Goal: Download file/media

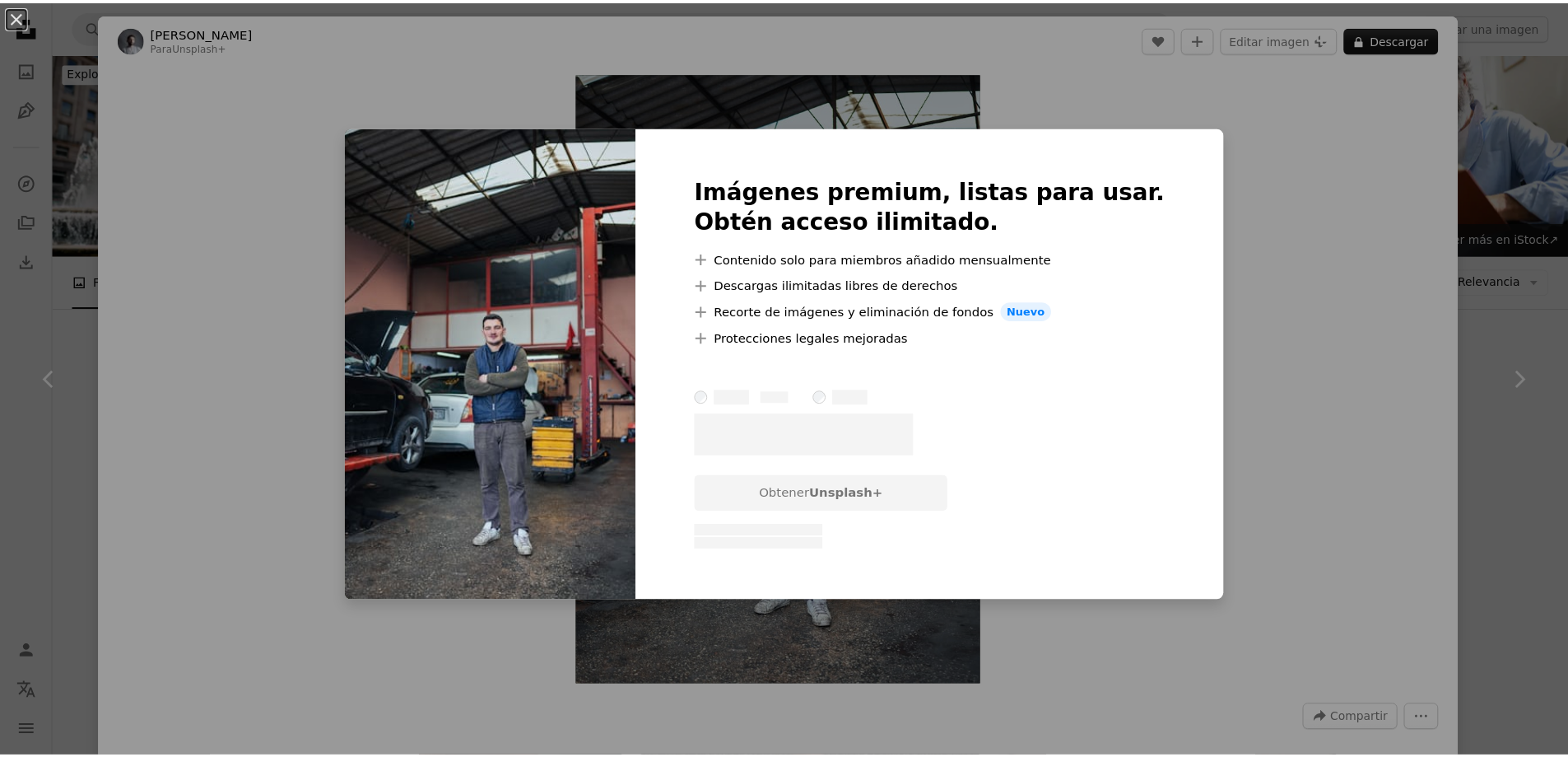
scroll to position [4364, 0]
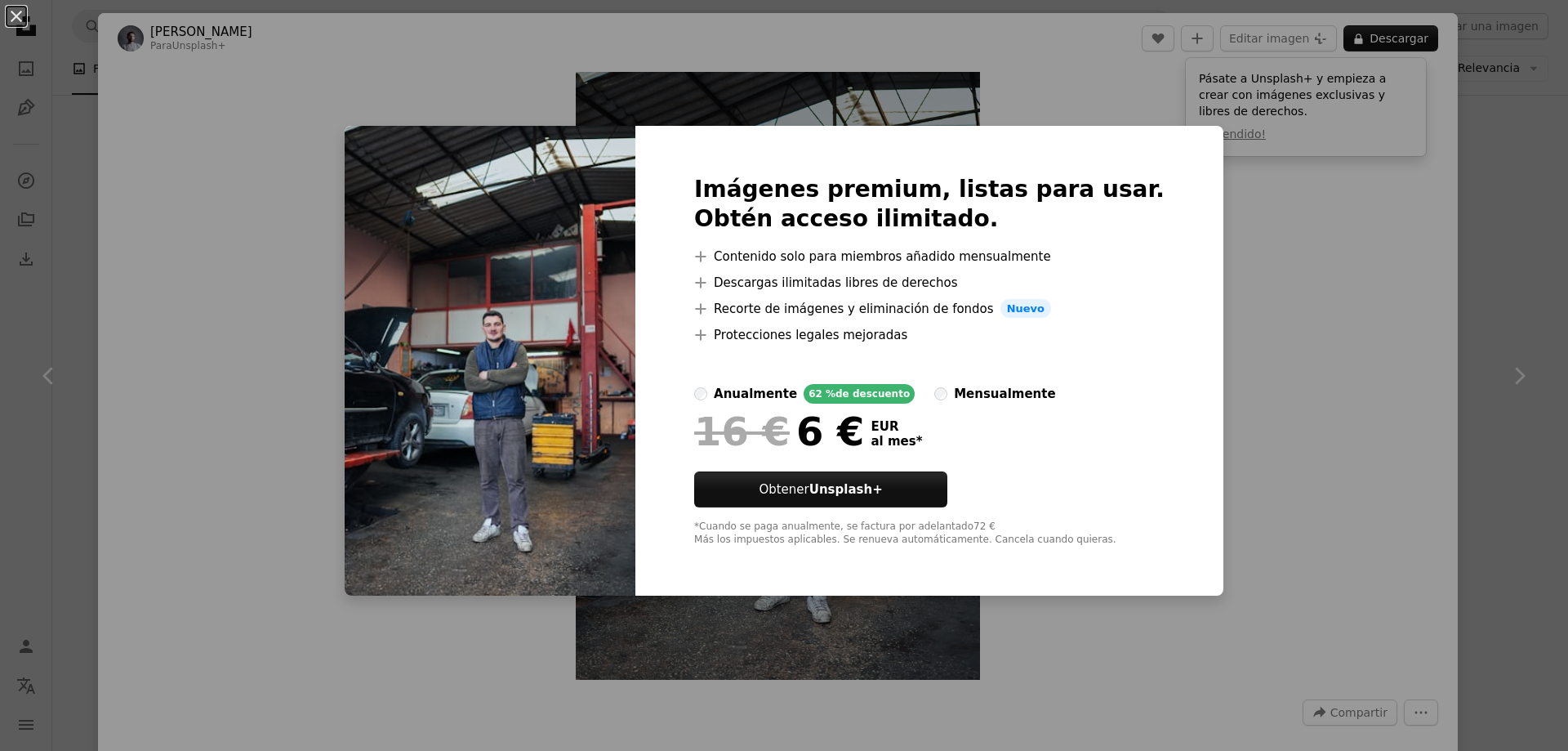
click at [1080, 72] on div "An X shape Imágenes premium, listas para usar. Obtén acceso ilimitado. A plus s…" at bounding box center [784, 375] width 1568 height 751
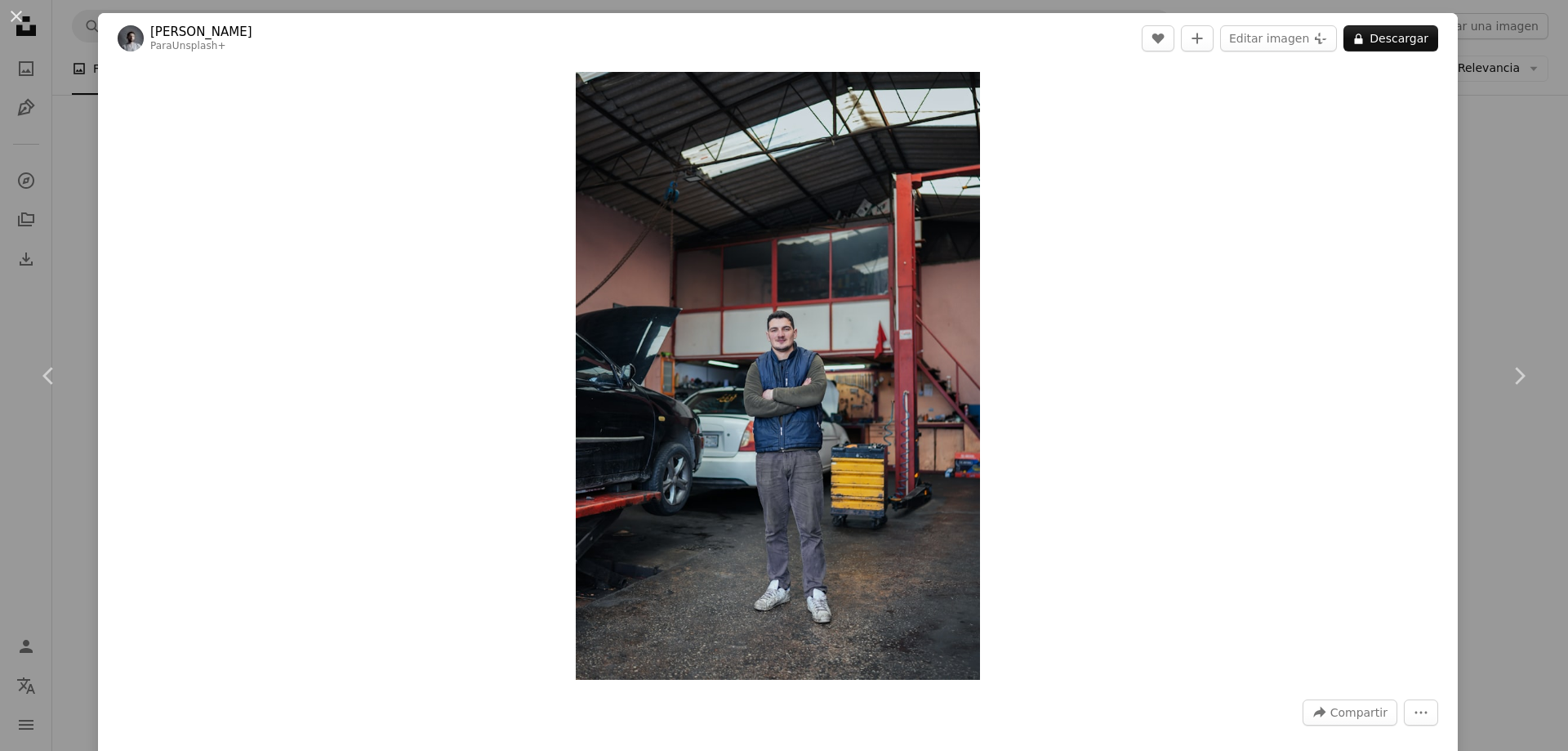
click at [1527, 201] on div "An X shape Chevron left Chevron right Yunus Tuğ Para Unsplash+ A heart A plus s…" at bounding box center [784, 375] width 1568 height 751
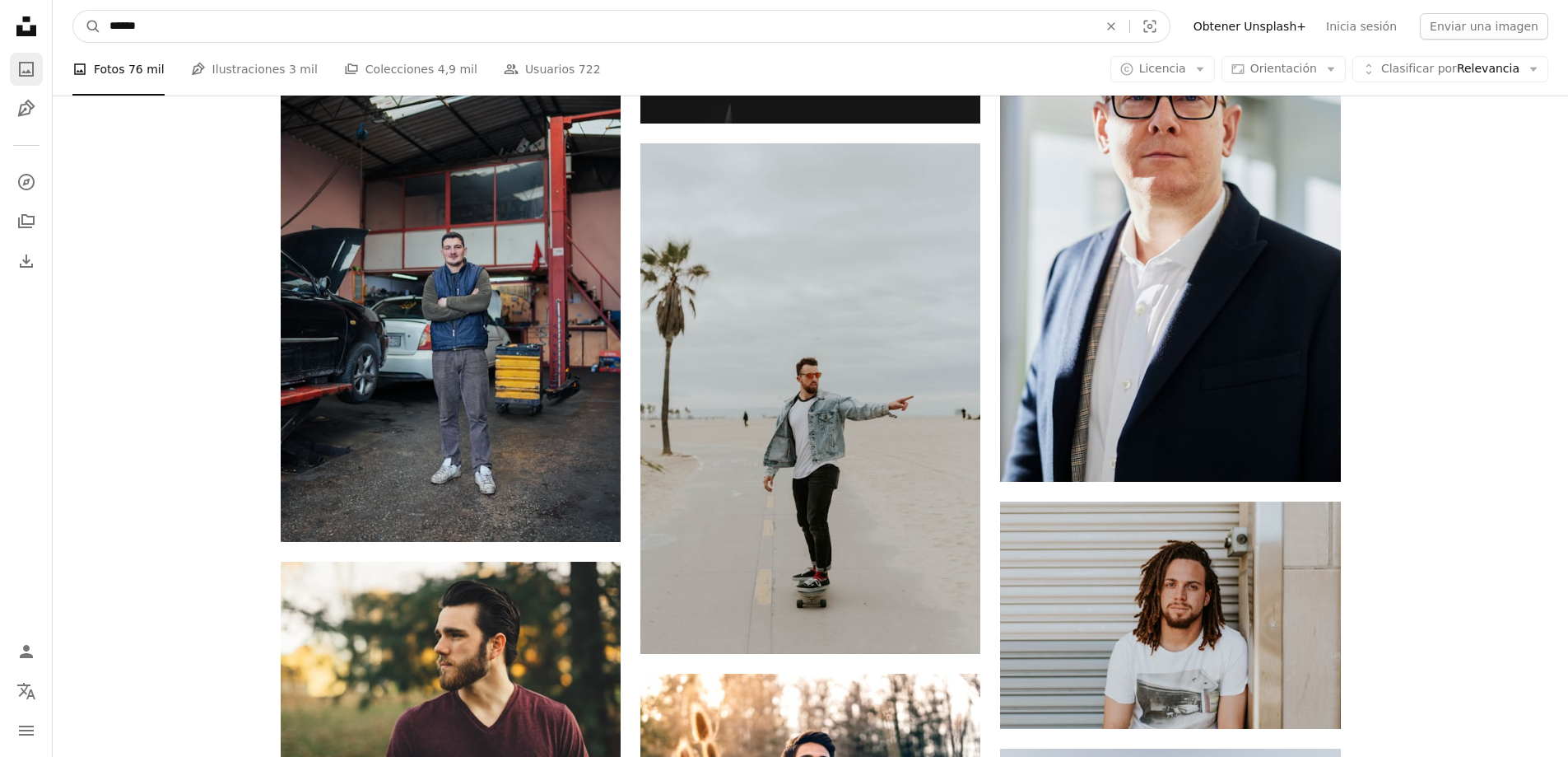
drag, startPoint x: 502, startPoint y: 17, endPoint x: 27, endPoint y: 83, distance: 479.6
type input "*****"
click button "A magnifying glass" at bounding box center [87, 26] width 28 height 31
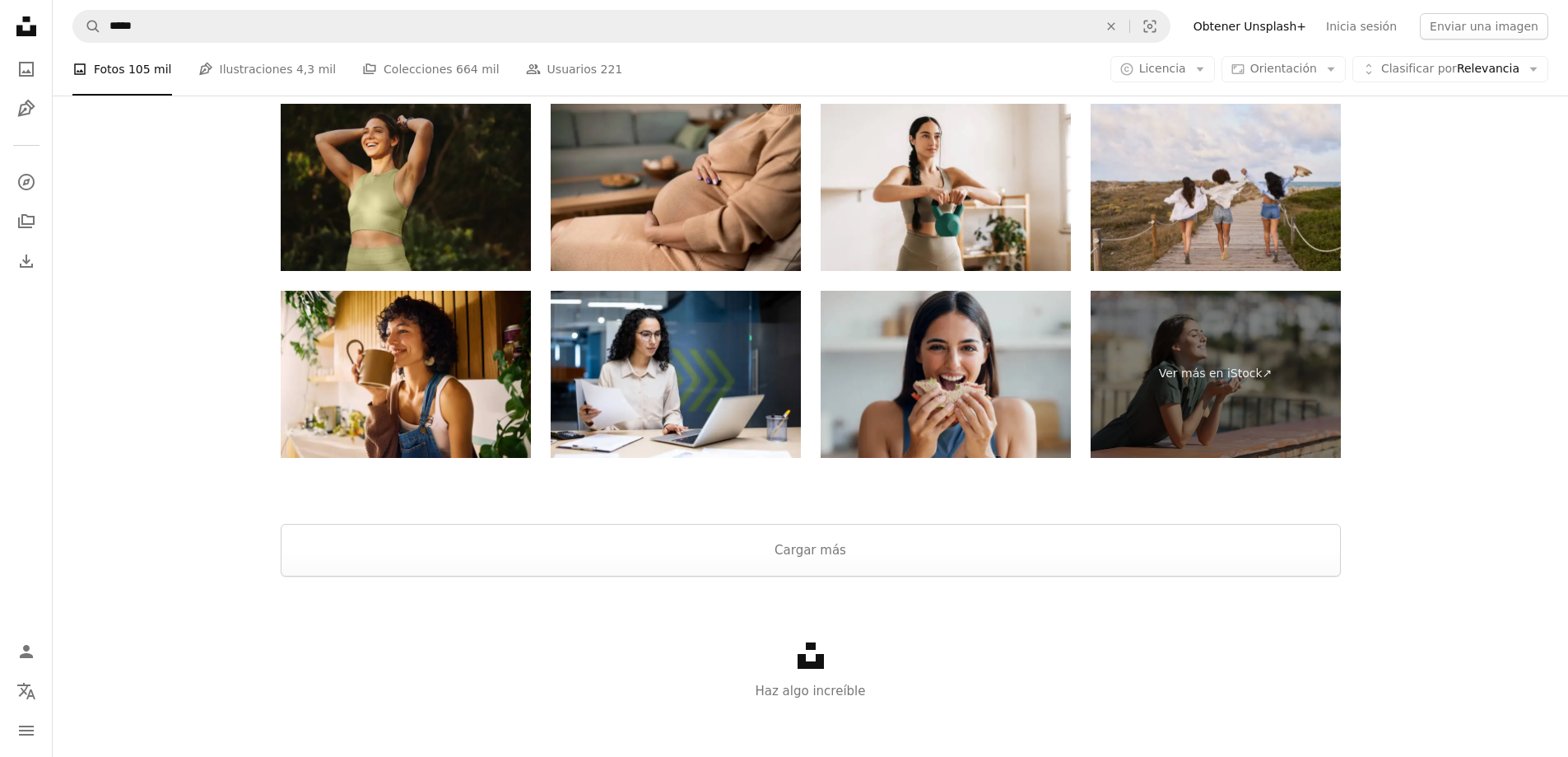
scroll to position [3879, 0]
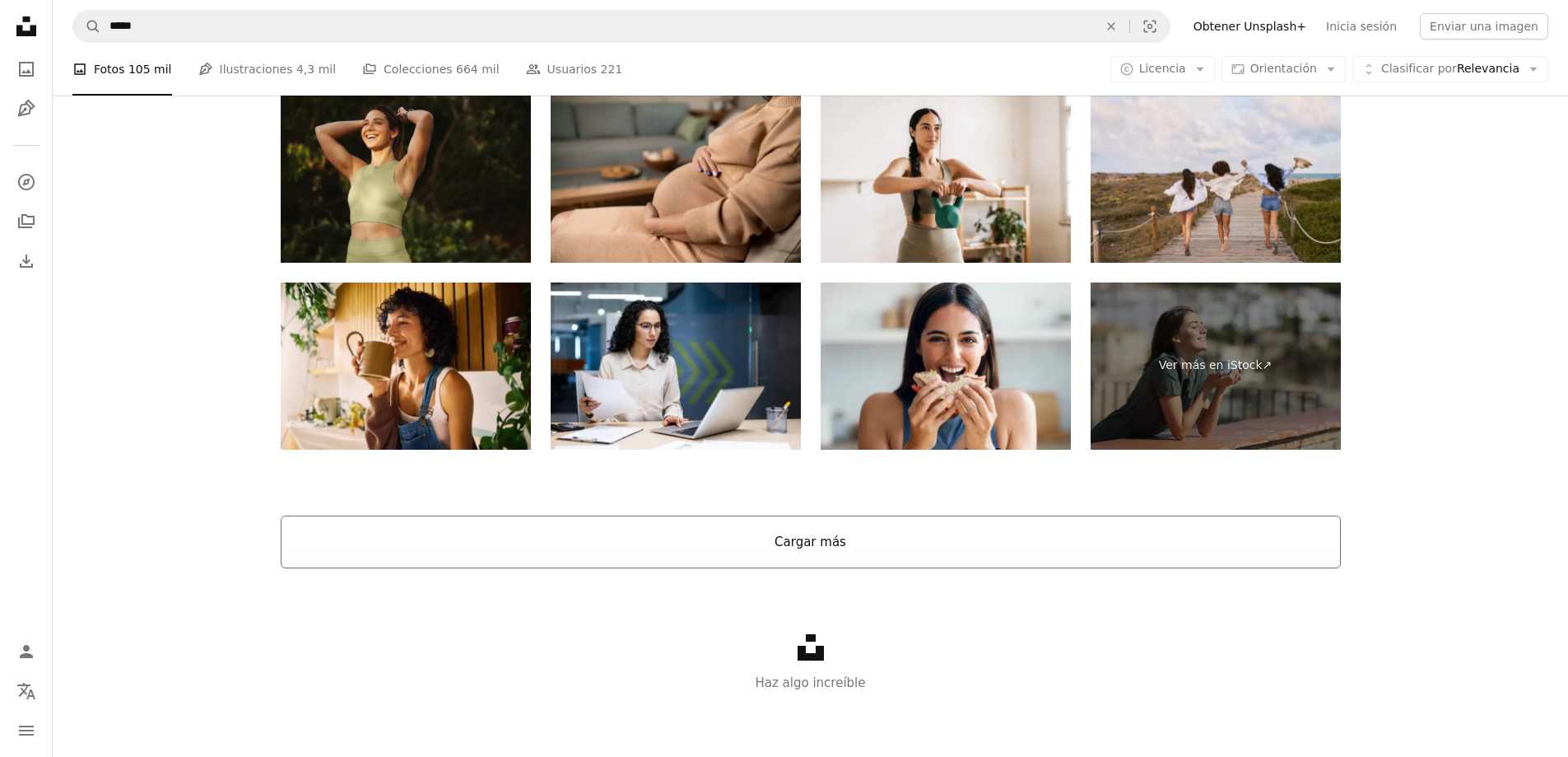
click at [779, 546] on button "Cargar más" at bounding box center [810, 542] width 1060 height 53
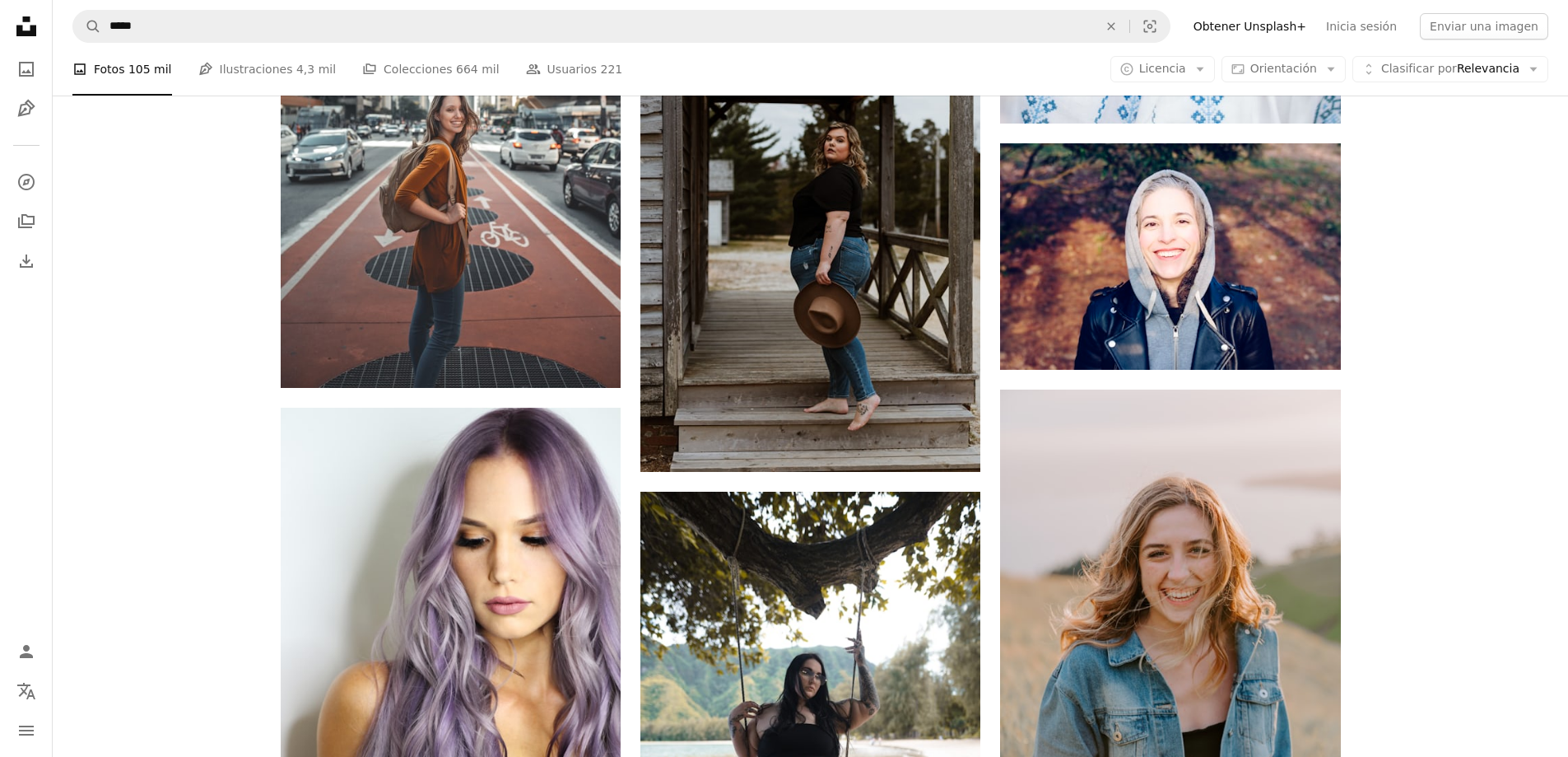
scroll to position [9806, 0]
